Goal: Task Accomplishment & Management: Manage account settings

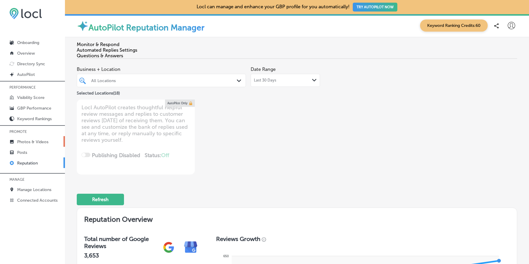
scroll to position [253, 0]
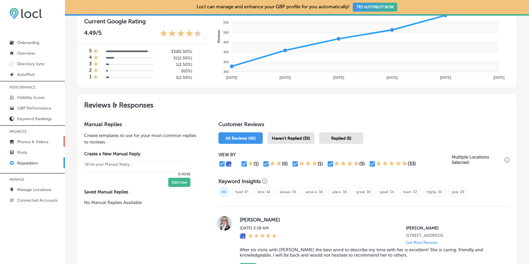
click at [34, 139] on p "Photos & Videos" at bounding box center [32, 141] width 31 height 5
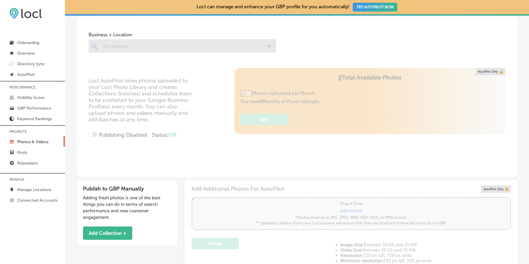
scroll to position [90, 0]
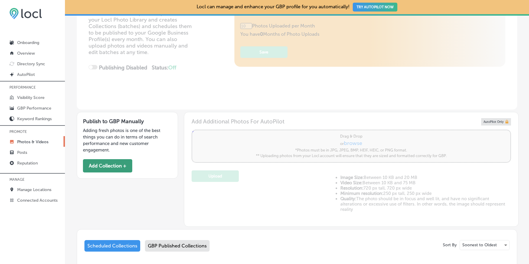
click at [121, 163] on button "Add Collection +" at bounding box center [107, 165] width 49 height 13
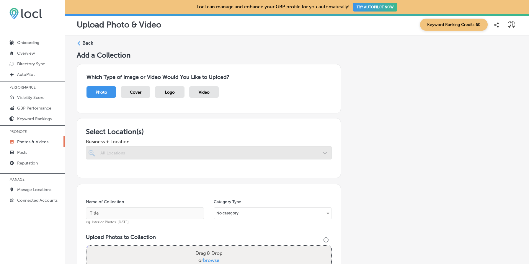
click at [171, 91] on span "Logo" at bounding box center [170, 92] width 10 height 5
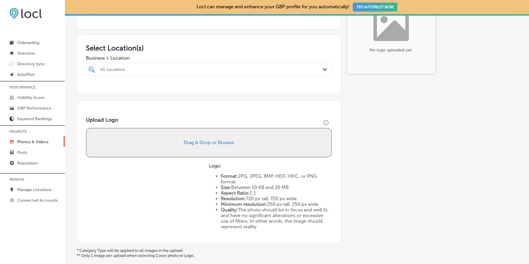
scroll to position [139, 0]
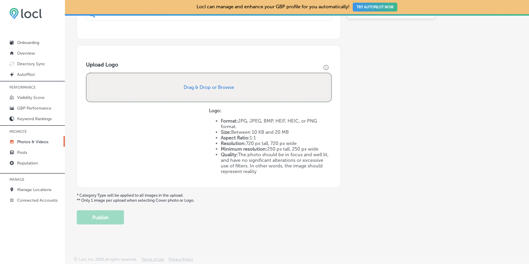
drag, startPoint x: 222, startPoint y: 137, endPoint x: 264, endPoint y: 137, distance: 42.5
click at [264, 137] on li "Aspect Ratio: 1:1" at bounding box center [276, 138] width 111 height 6
drag, startPoint x: 238, startPoint y: 137, endPoint x: 263, endPoint y: 137, distance: 25.1
click at [263, 137] on li "Aspect Ratio: 1:1" at bounding box center [276, 138] width 111 height 6
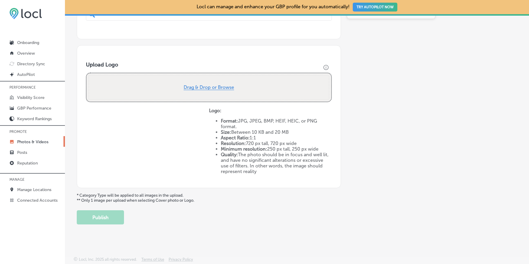
click at [214, 88] on button "Drag & Drop or Browse" at bounding box center [209, 87] width 50 height 5
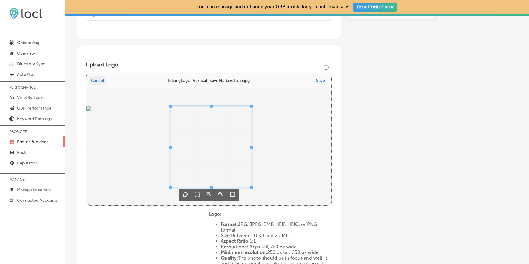
click at [187, 129] on span "Uppy Dashboard" at bounding box center [210, 146] width 81 height 81
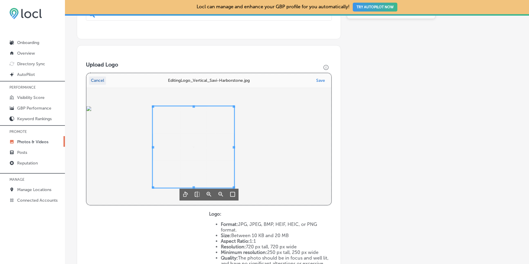
click at [94, 79] on button "Cancel" at bounding box center [97, 80] width 17 height 8
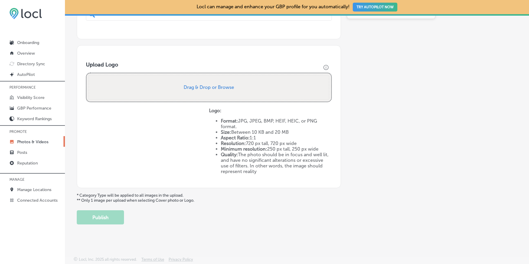
drag, startPoint x: 275, startPoint y: 136, endPoint x: 311, endPoint y: 171, distance: 50.3
click at [311, 171] on ul "Format: JPG, JPEG, BMP, HEIF, HEIC, or PNG format. Size: Between 10 KB and 20 M…" at bounding box center [270, 146] width 123 height 56
click at [323, 173] on li "Quality: The photo should be in focus and well lit, and have no significant alt…" at bounding box center [276, 163] width 111 height 22
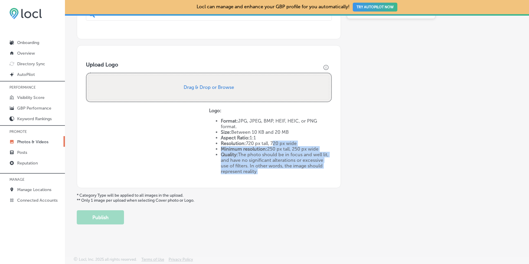
drag, startPoint x: 323, startPoint y: 173, endPoint x: 267, endPoint y: 136, distance: 67.8
click at [267, 136] on ul "Format: JPG, JPEG, BMP, HEIF, HEIC, or PNG format. Size: Between 10 KB and 20 M…" at bounding box center [270, 146] width 123 height 56
click at [267, 136] on li "Aspect Ratio: 1:1" at bounding box center [276, 138] width 111 height 6
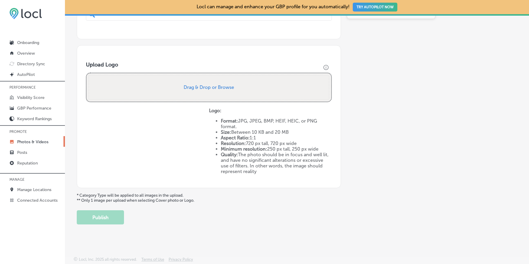
click at [224, 128] on li "Format: JPG, JPEG, BMP, HEIF, HEIC, or PNG format." at bounding box center [276, 123] width 111 height 11
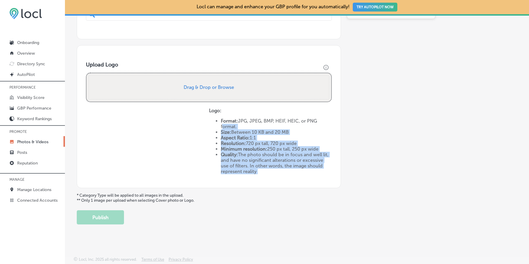
drag, startPoint x: 224, startPoint y: 128, endPoint x: 299, endPoint y: 183, distance: 93.0
click at [299, 183] on div "Upload Logo Drop your files here Drag & Drop or Browse Logo: Format: JPG, JPEG,…" at bounding box center [209, 116] width 264 height 143
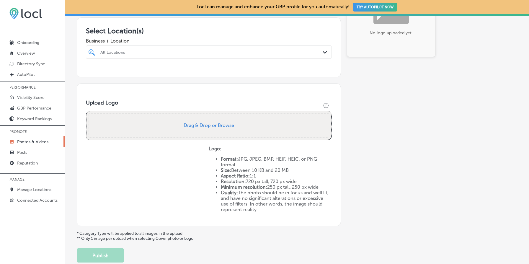
scroll to position [96, 0]
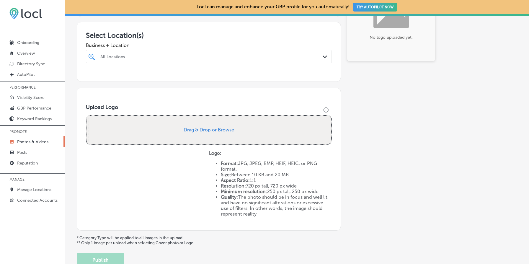
drag, startPoint x: 206, startPoint y: 150, endPoint x: 303, endPoint y: 226, distance: 123.2
click at [303, 226] on div "Upload Logo Drop your files here Drag & Drop or Browse Logo: Format: JPG, JPEG,…" at bounding box center [209, 159] width 264 height 143
click at [272, 187] on li "Resolution: 720 px tall, 720 px wide" at bounding box center [276, 186] width 111 height 6
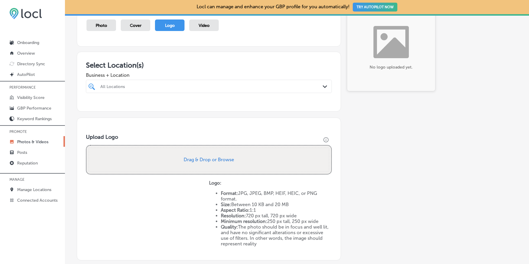
scroll to position [66, 0]
click at [135, 24] on span "Cover" at bounding box center [136, 26] width 12 height 5
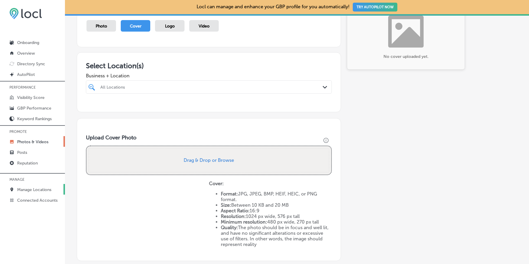
click at [37, 187] on p "Manage Locations" at bounding box center [34, 189] width 34 height 5
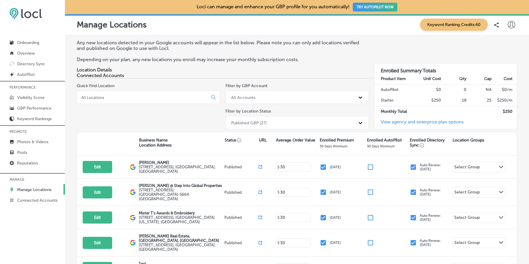
click at [113, 94] on div at bounding box center [148, 97] width 143 height 13
click at [113, 97] on input at bounding box center [144, 97] width 126 height 5
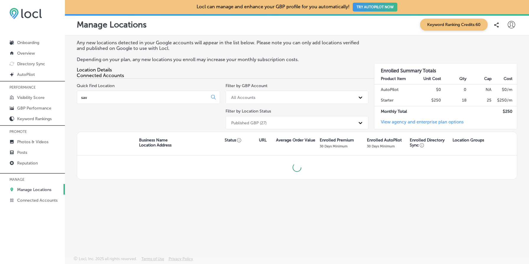
type input "savi"
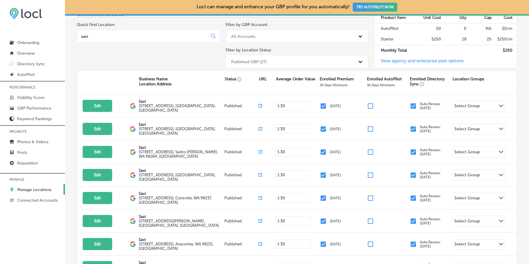
scroll to position [60, 0]
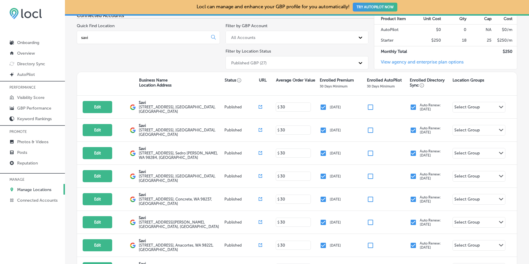
click at [145, 38] on input "savi" at bounding box center [144, 37] width 126 height 5
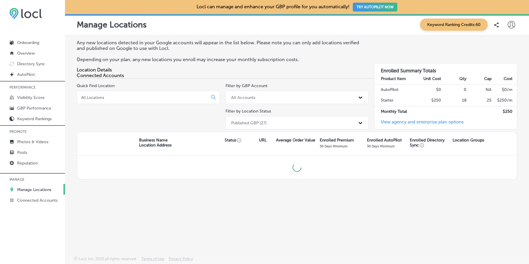
scroll to position [0, 0]
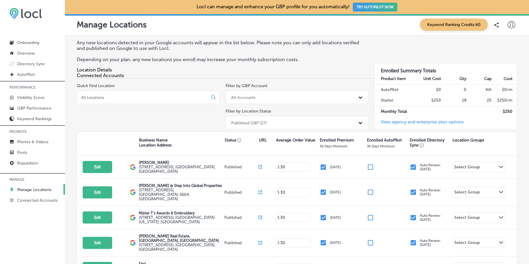
click at [157, 110] on div "Quick Find Location" at bounding box center [148, 107] width 143 height 48
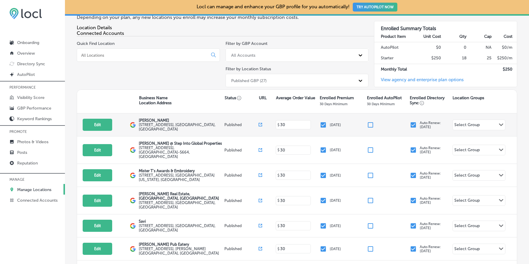
scroll to position [54, 0]
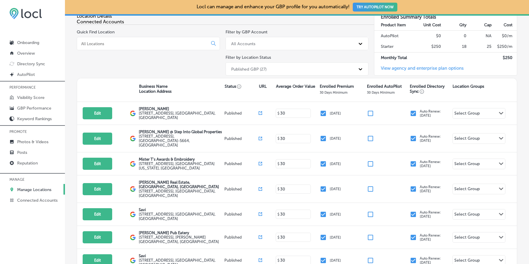
click at [175, 65] on div "Quick Find Location" at bounding box center [148, 54] width 143 height 48
click at [135, 46] on input at bounding box center [144, 43] width 126 height 5
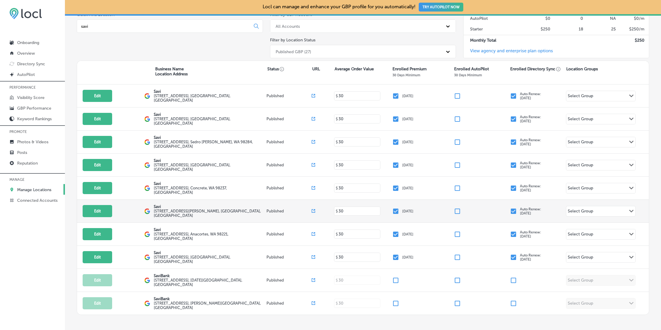
scroll to position [69, 0]
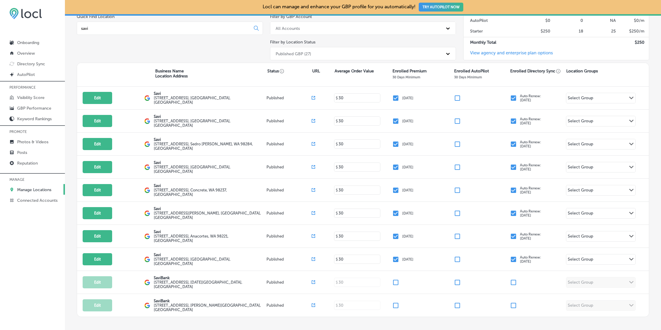
type input "savi"
